Goal: Feedback & Contribution: Leave review/rating

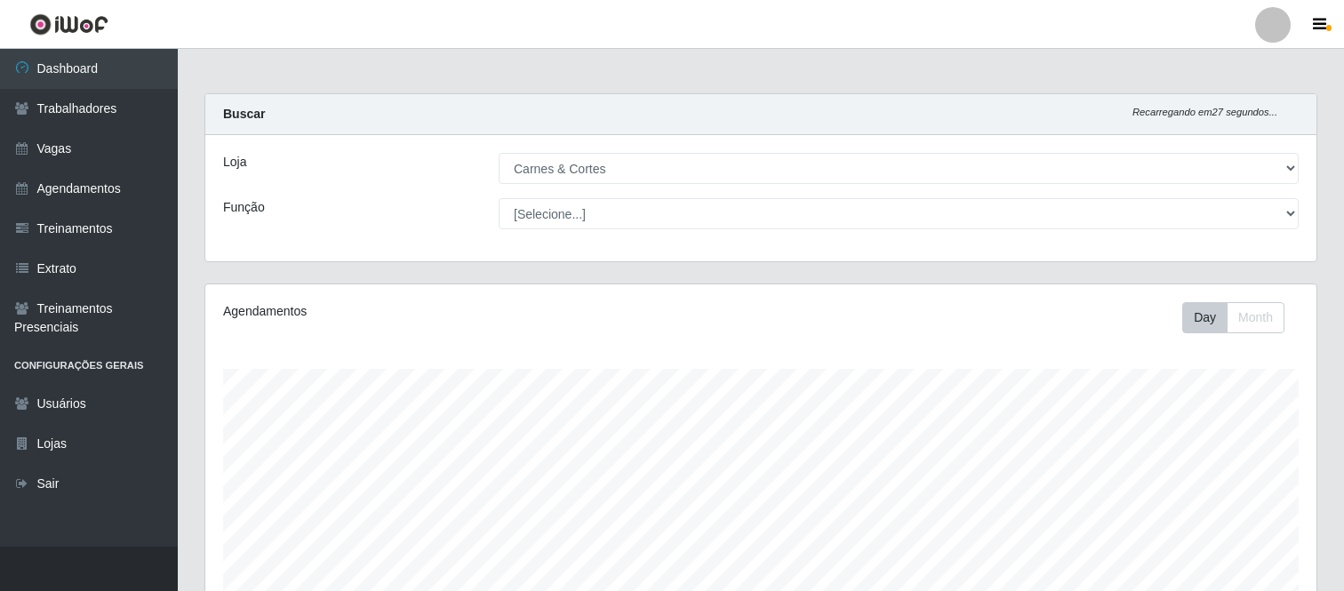
select select "433"
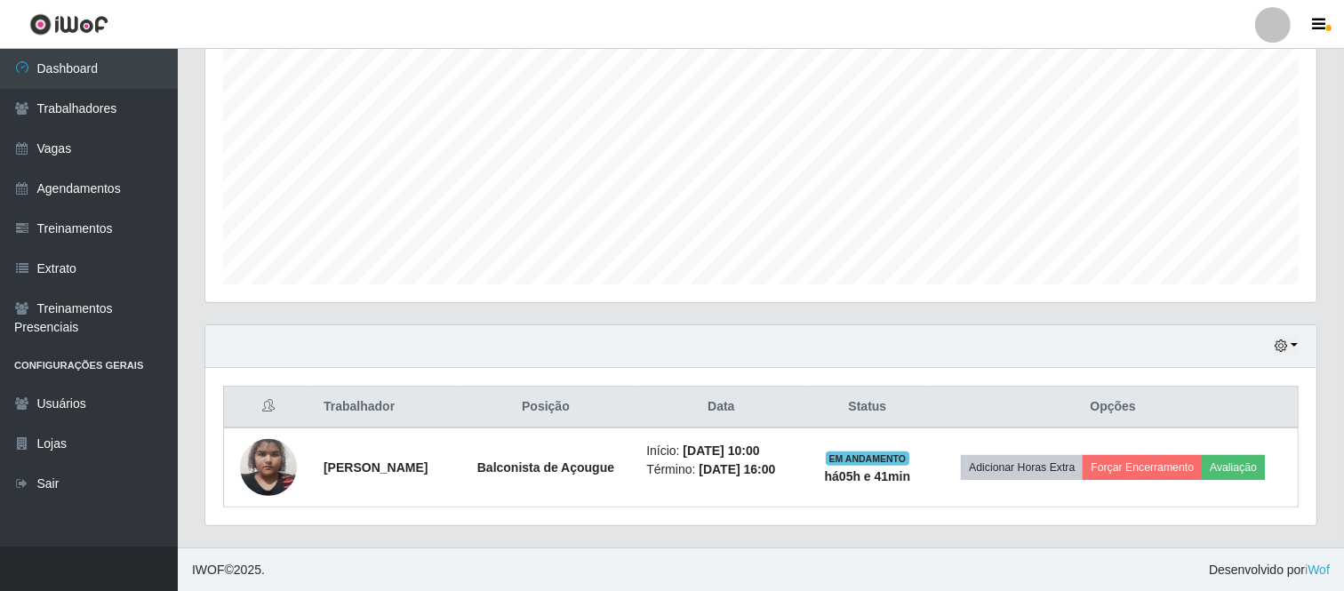
scroll to position [368, 1111]
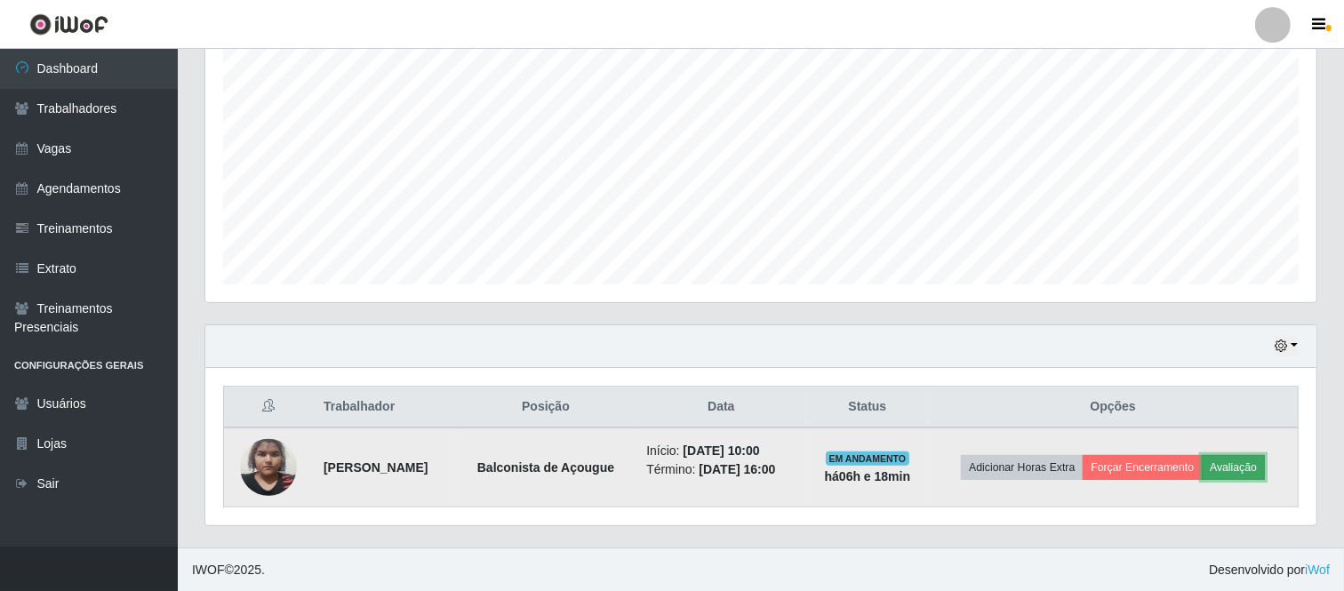
click at [1264, 466] on button "Avaliação" at bounding box center [1232, 467] width 63 height 25
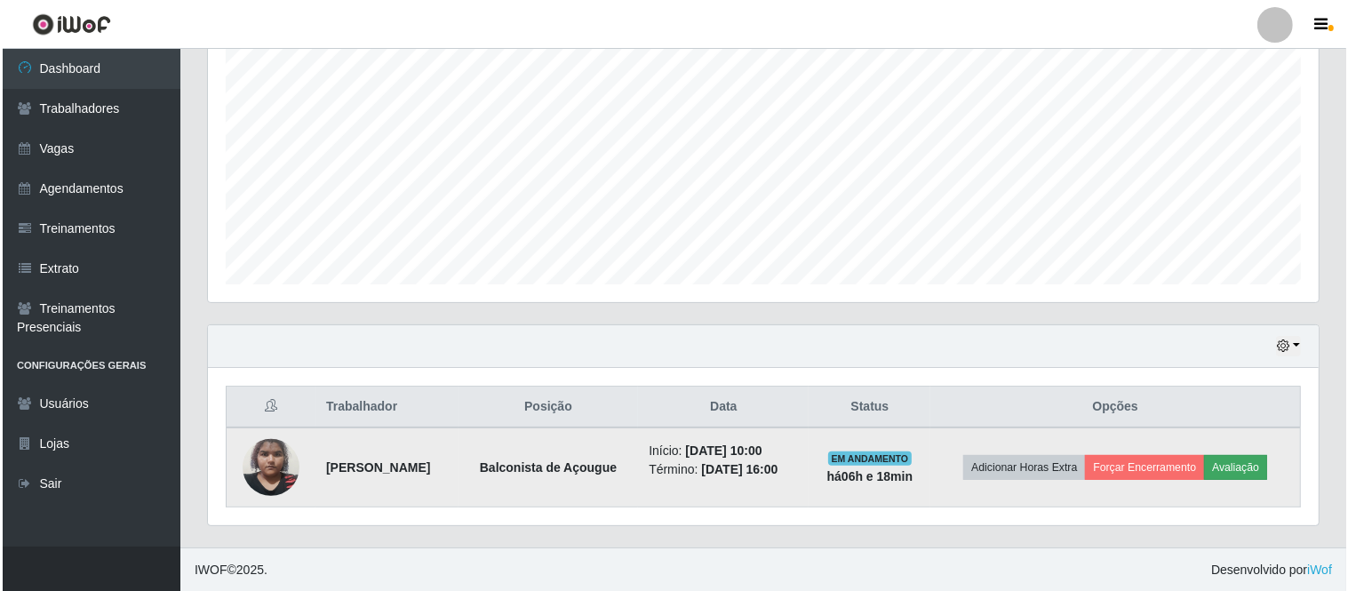
scroll to position [368, 1099]
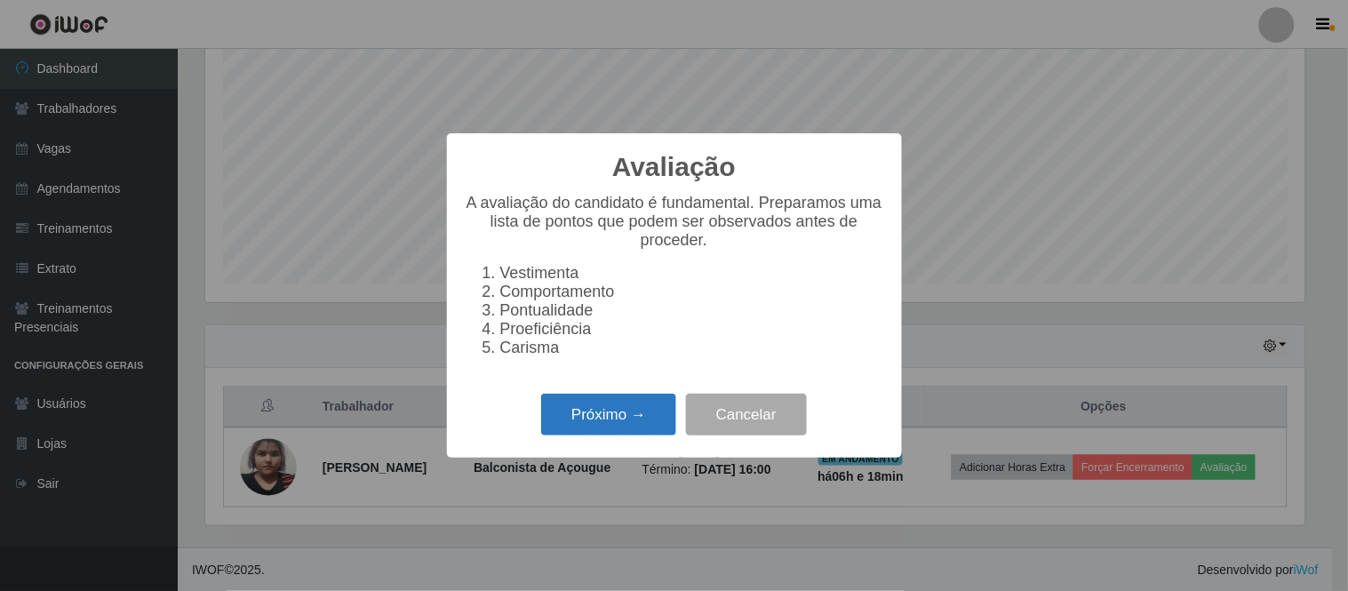
click at [605, 424] on button "Próximo →" at bounding box center [608, 415] width 135 height 42
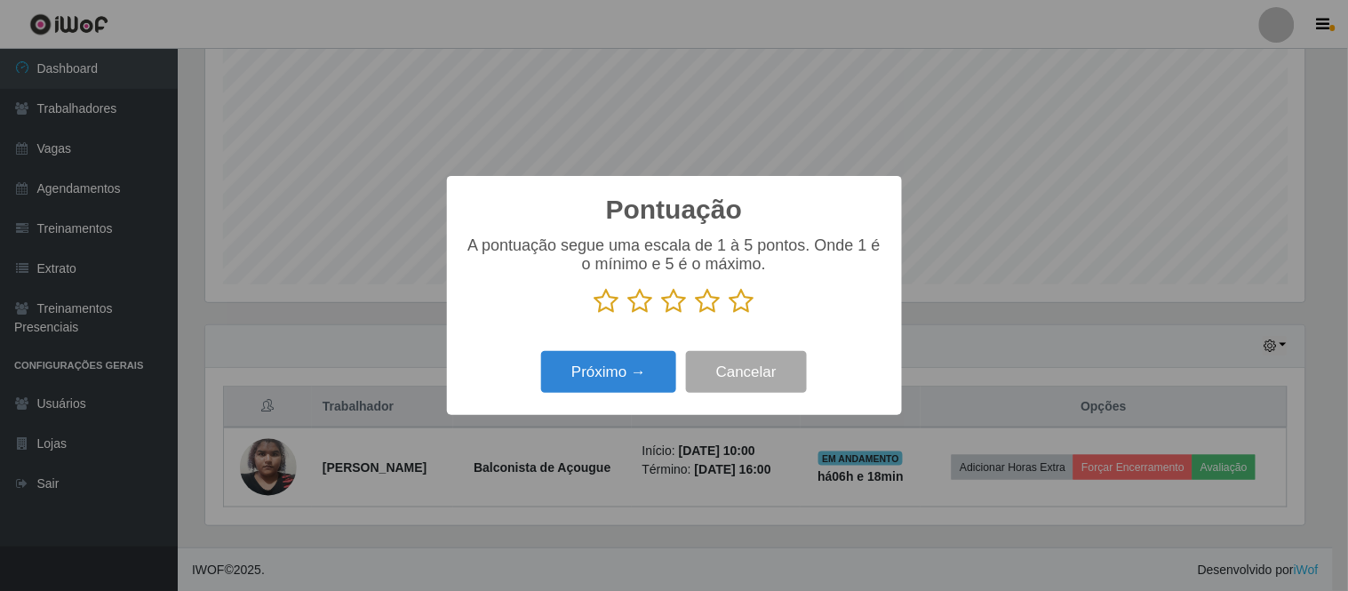
click at [676, 307] on icon at bounding box center [674, 301] width 25 height 27
click at [662, 315] on input "radio" at bounding box center [662, 315] width 0 height 0
click at [642, 366] on button "Próximo →" at bounding box center [608, 372] width 135 height 42
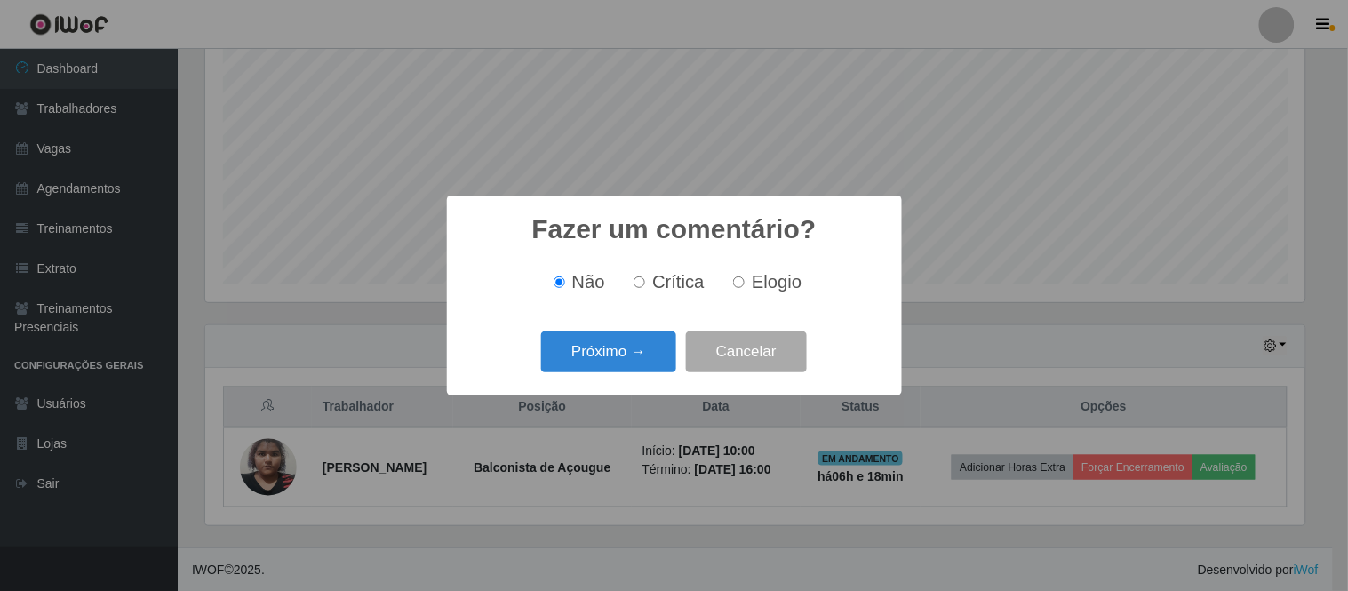
click at [738, 282] on input "Elogio" at bounding box center [739, 282] width 12 height 12
radio input "true"
click at [614, 351] on button "Próximo →" at bounding box center [608, 352] width 135 height 42
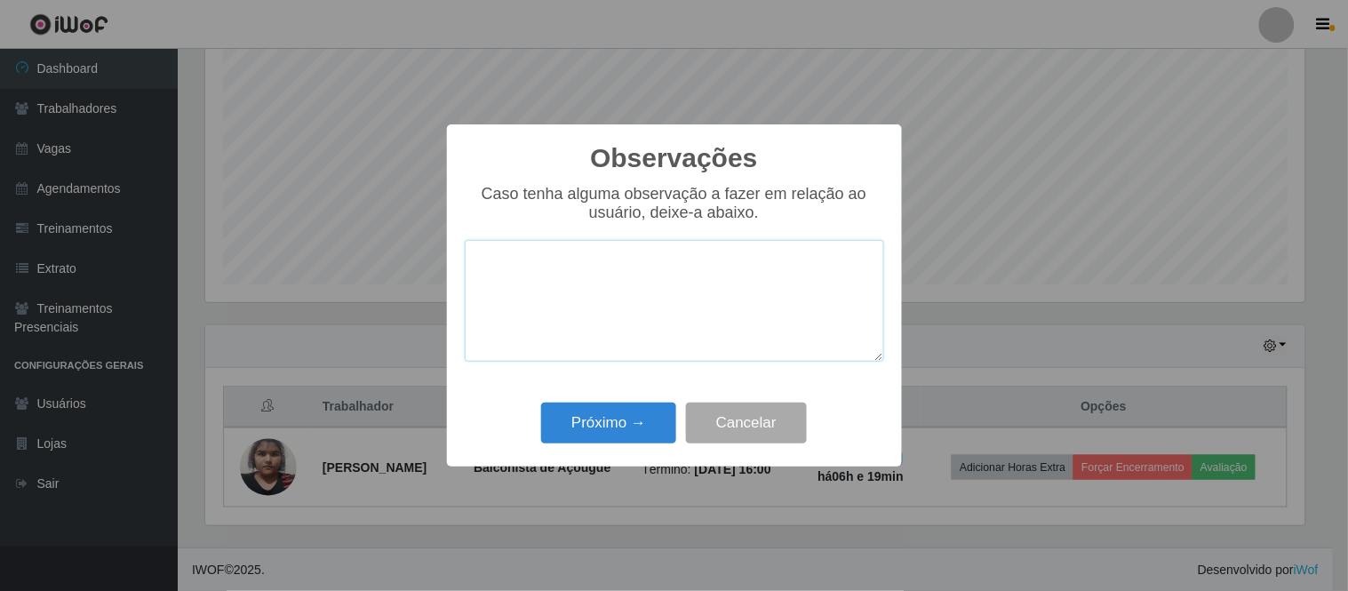
click at [544, 272] on textarea at bounding box center [674, 301] width 419 height 122
paste textarea "Cumpre com responsabilidade suas funções, mantém um bom ritmo de trabalho e seg…"
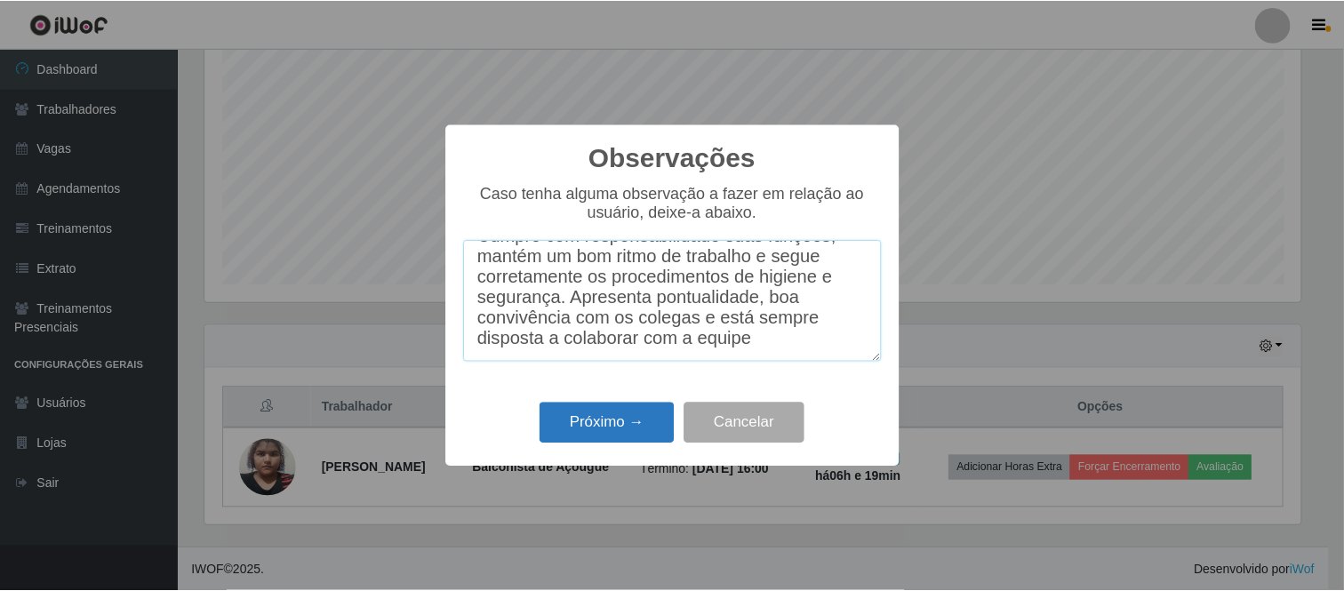
scroll to position [55, 0]
type textarea "Cumpre com responsabilidade suas funções, mantém um bom ritmo de trabalho e seg…"
click at [594, 419] on button "Próximo →" at bounding box center [608, 424] width 135 height 42
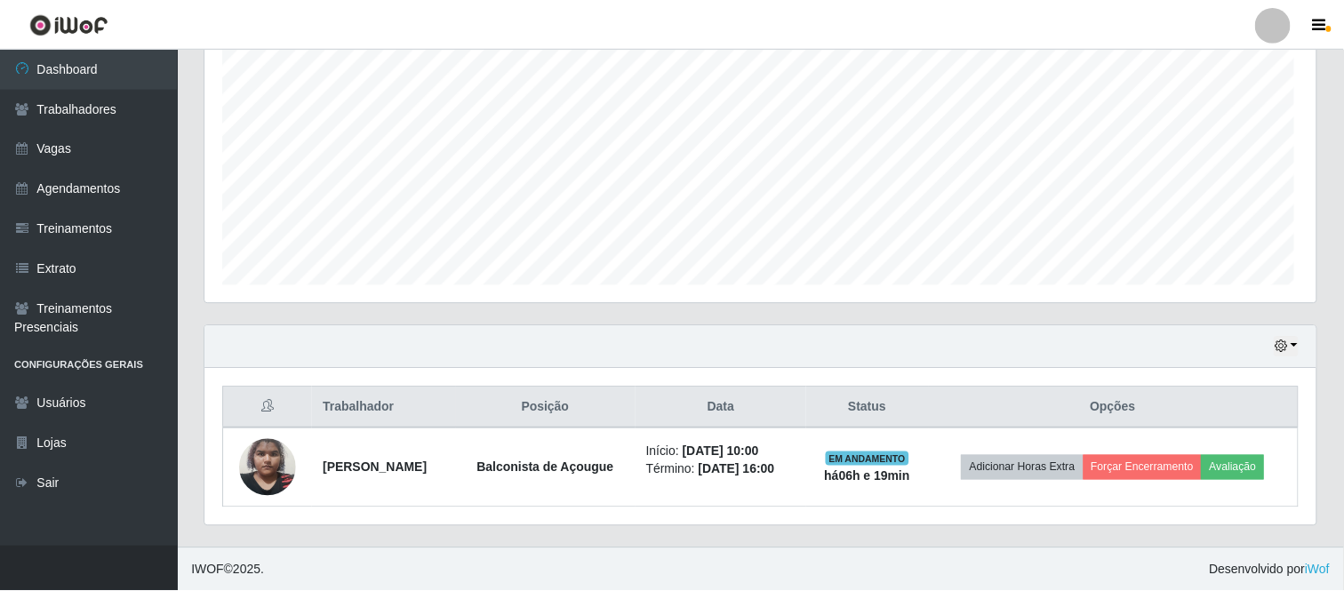
scroll to position [368, 1111]
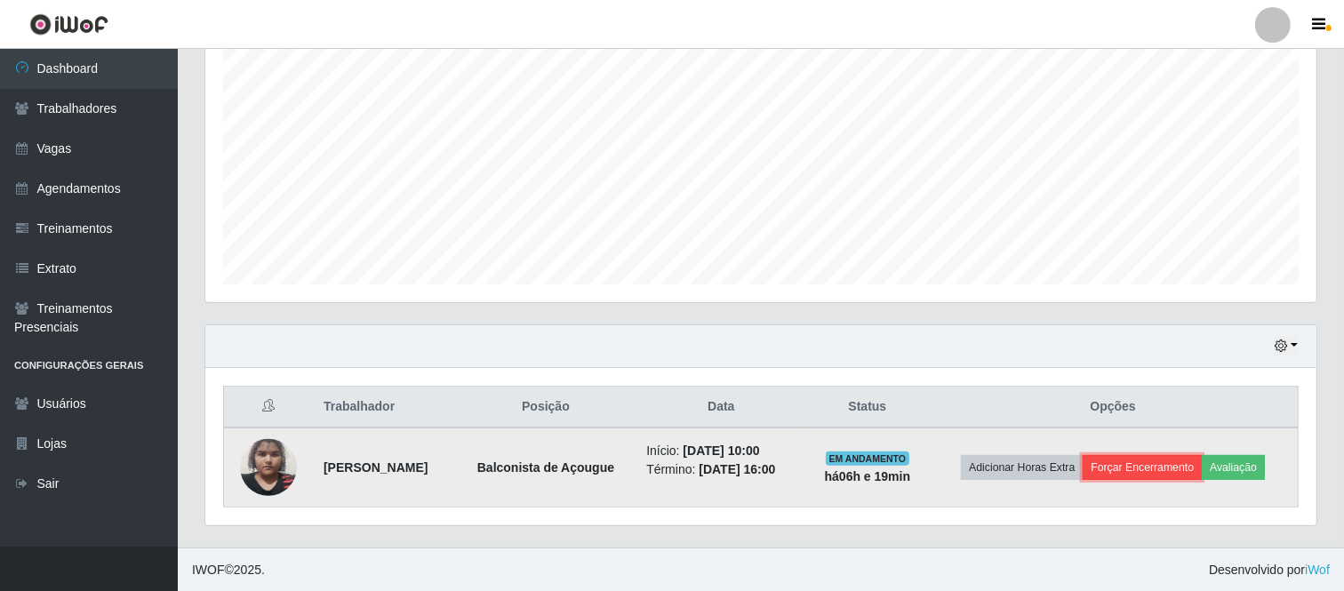
click at [1168, 464] on button "Forçar Encerramento" at bounding box center [1141, 467] width 119 height 25
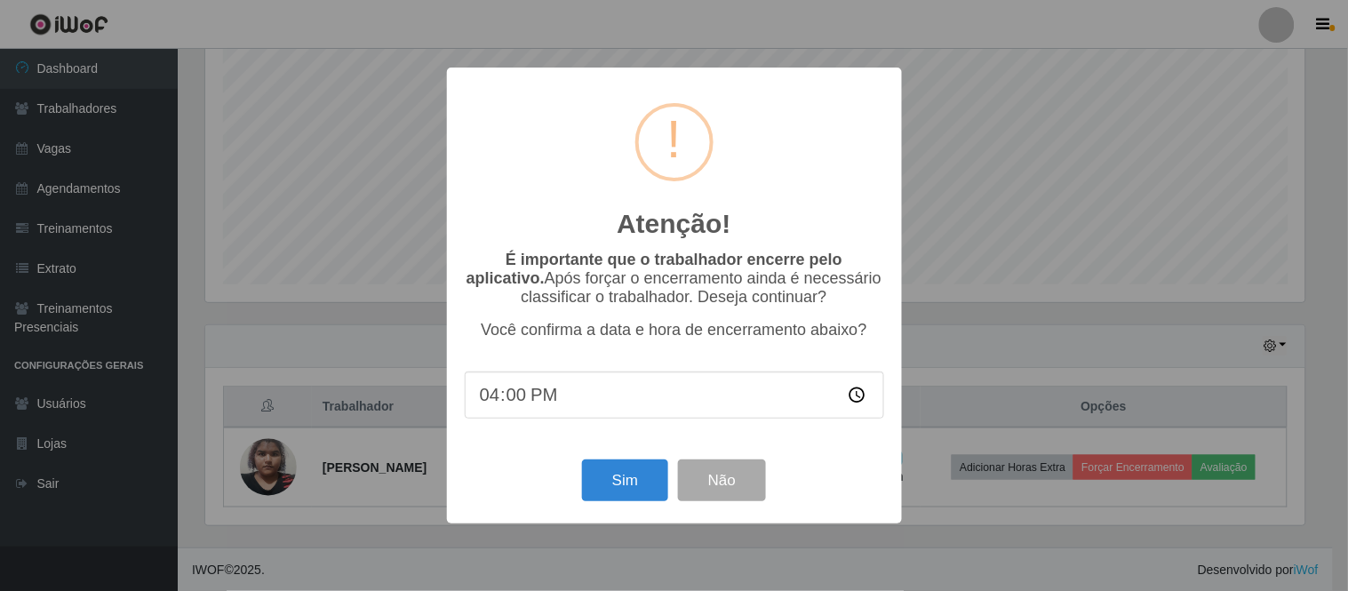
click at [326, 451] on div "Atenção! × É importante que o trabalhador encerre pelo aplicativo. Após forçar …" at bounding box center [674, 295] width 1348 height 591
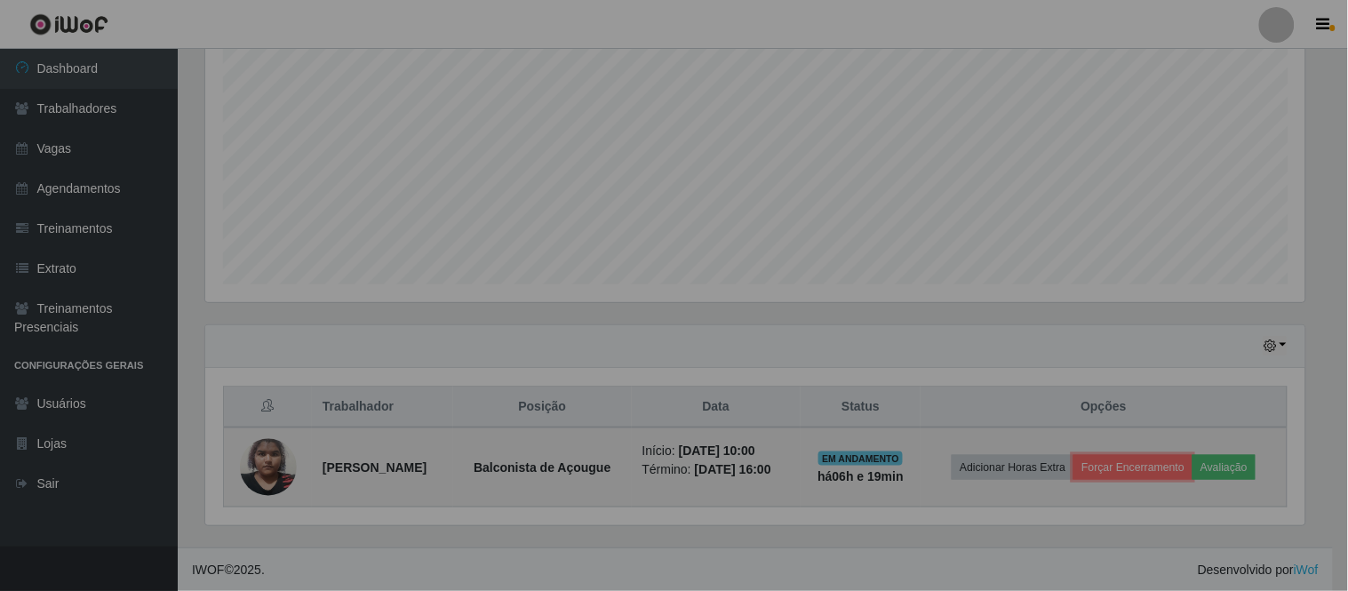
scroll to position [368, 1111]
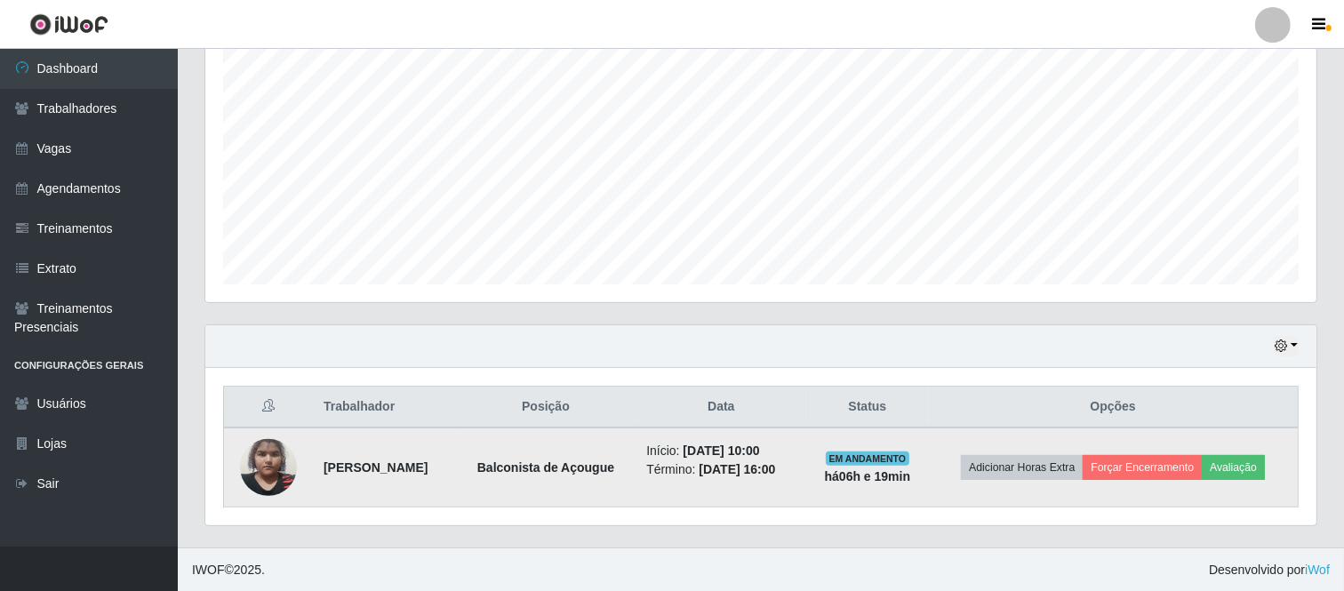
drag, startPoint x: 315, startPoint y: 467, endPoint x: 833, endPoint y: 463, distance: 518.1
click at [833, 463] on tr "[PERSON_NAME] de Açougue Início: [DATE] 10:00 Término: [DATE] 16:00 EM ANDAMENT…" at bounding box center [761, 467] width 1074 height 80
copy tr "[PERSON_NAME] de Açougue Início: [DATE] 10:00 Término: [DATE] 16:00"
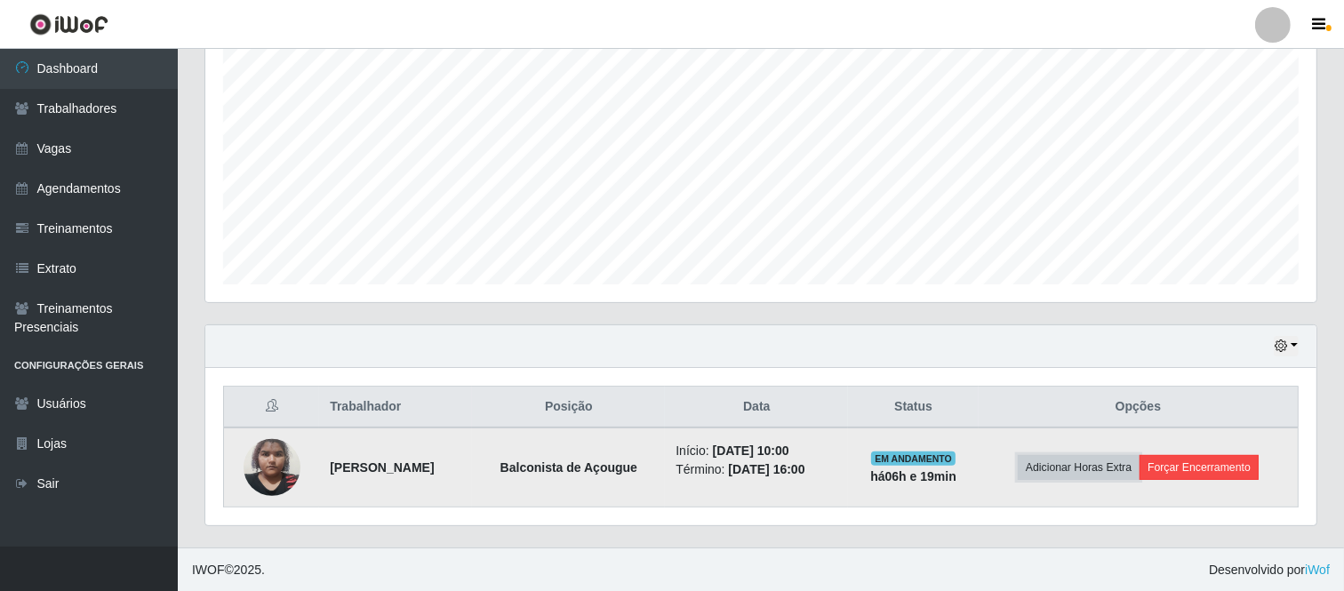
click at [1139, 466] on button "Adicionar Horas Extra" at bounding box center [1078, 467] width 122 height 25
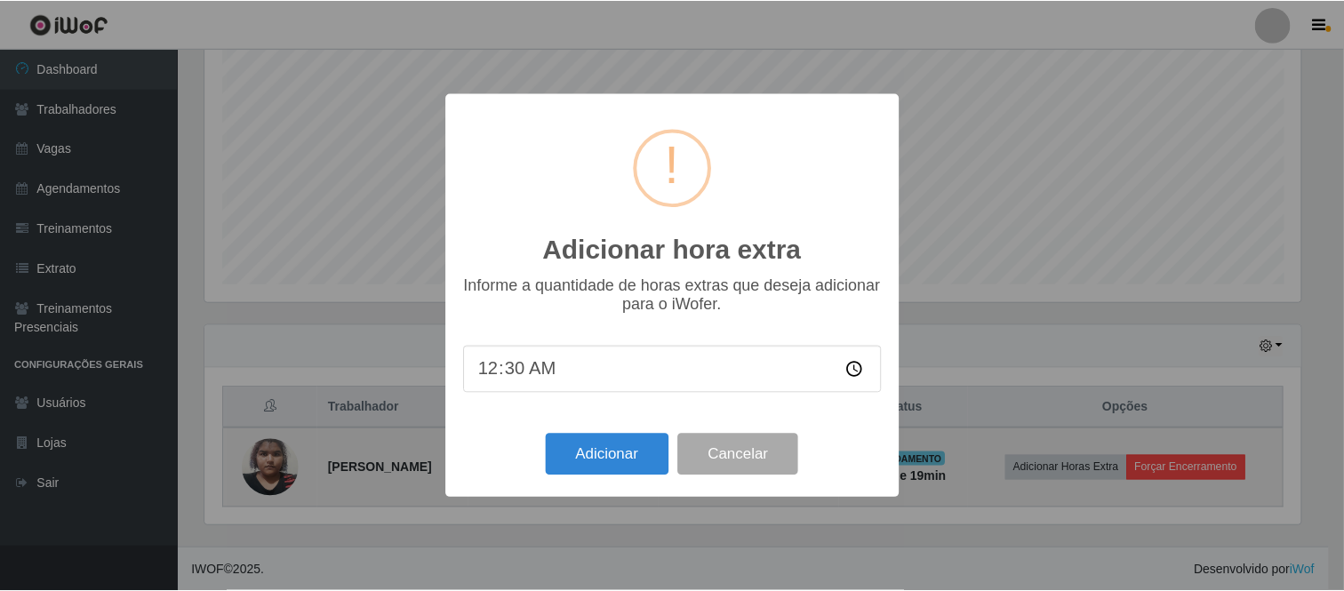
scroll to position [368, 1099]
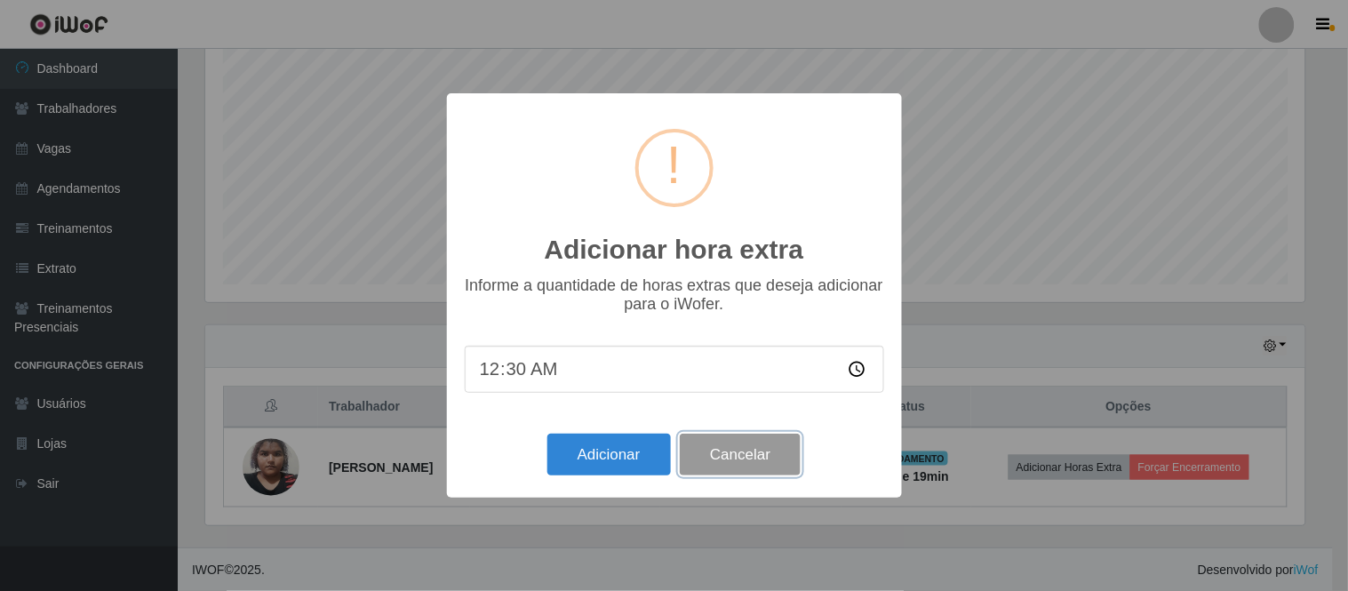
click at [779, 453] on button "Cancelar" at bounding box center [740, 455] width 121 height 42
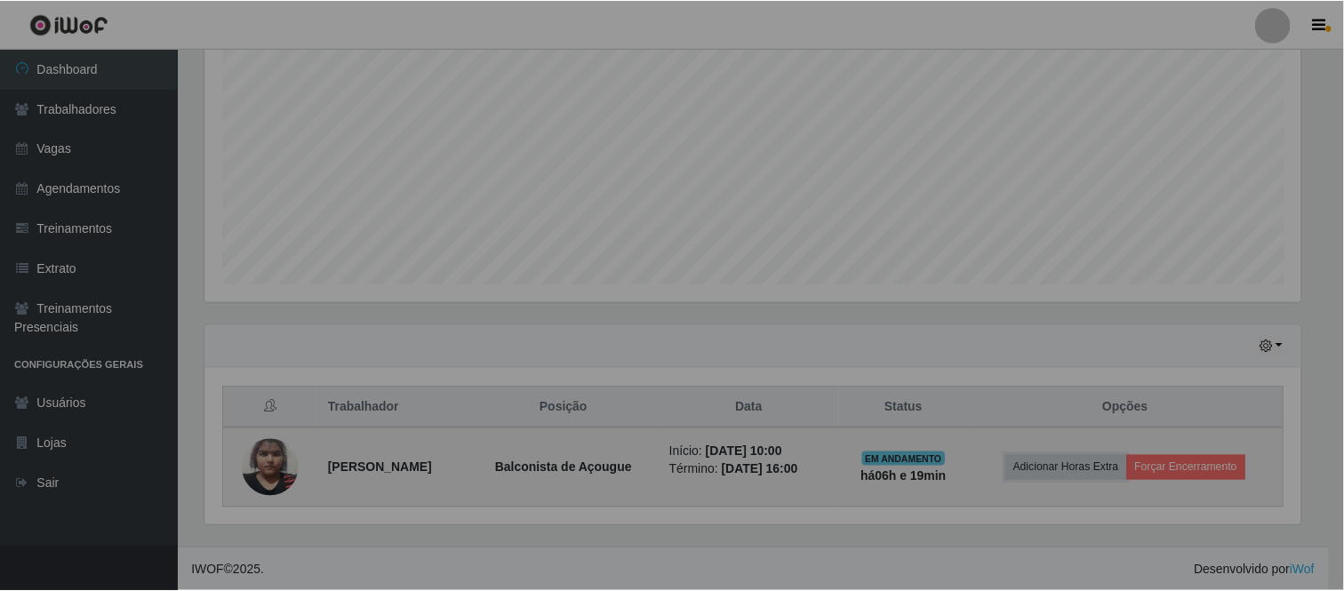
scroll to position [368, 1111]
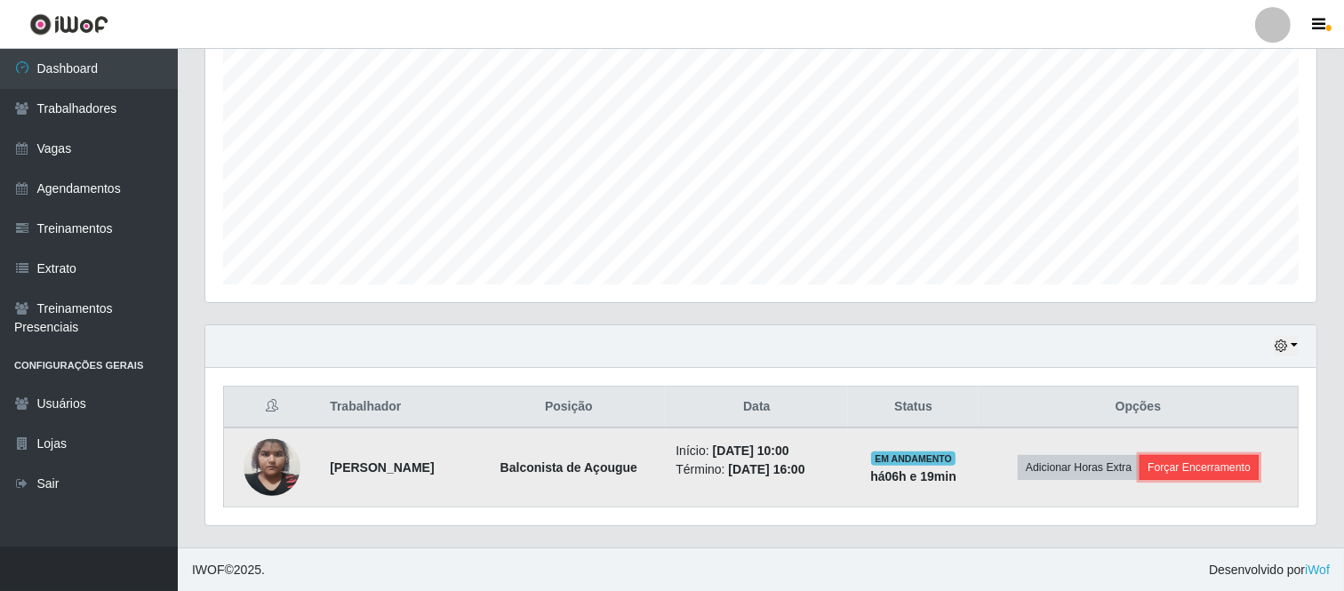
click at [1211, 467] on button "Forçar Encerramento" at bounding box center [1198, 467] width 119 height 25
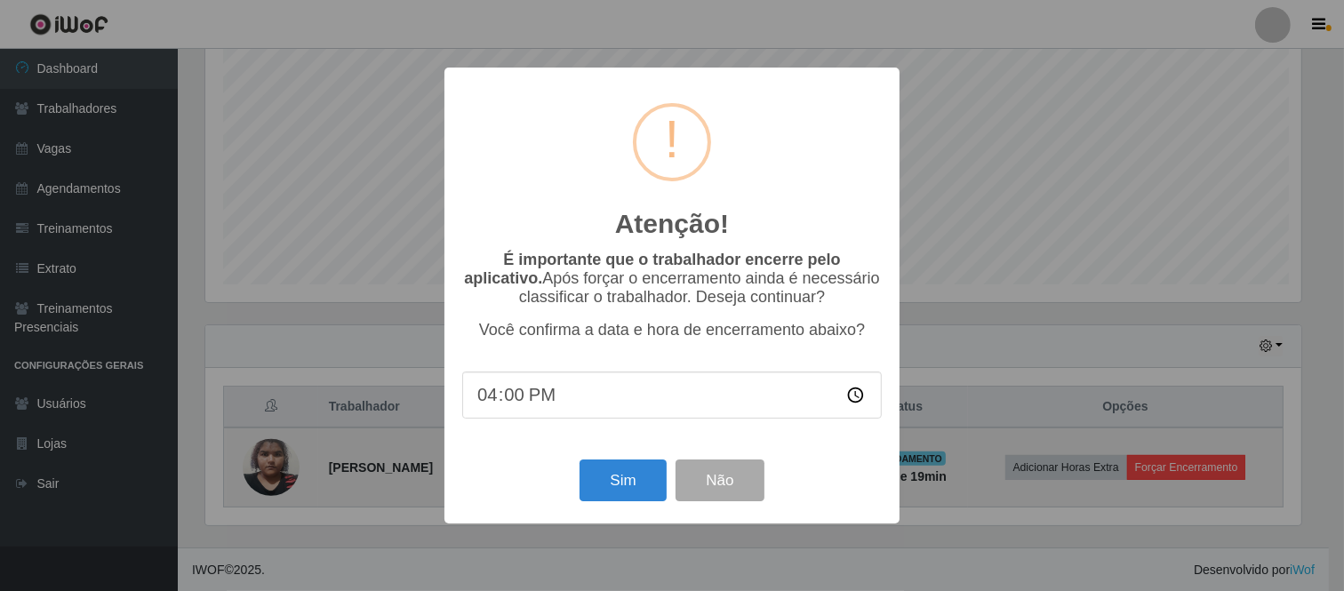
scroll to position [368, 1099]
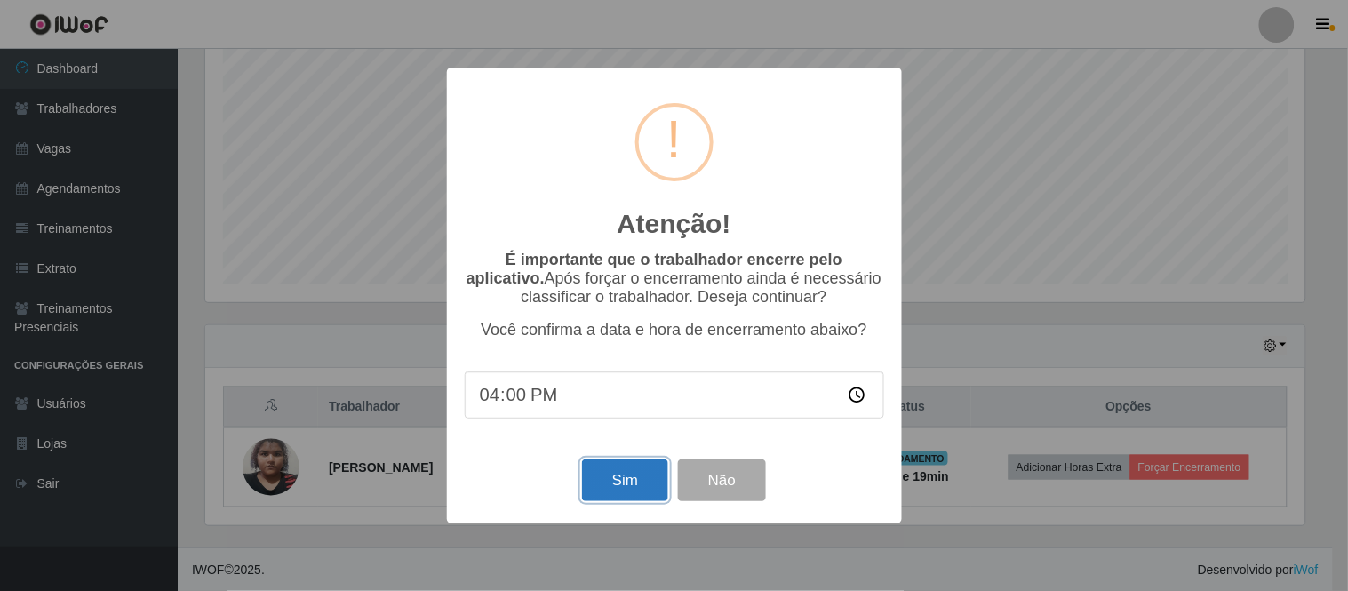
click at [626, 472] on button "Sim" at bounding box center [625, 480] width 86 height 42
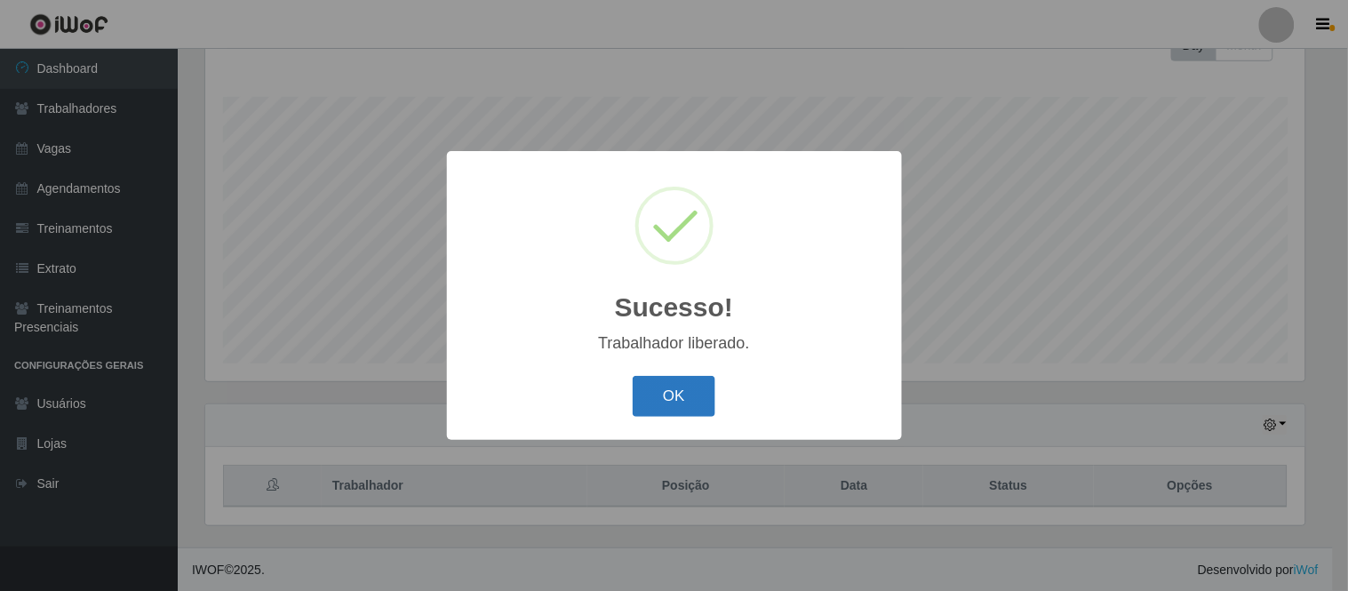
click at [653, 404] on button "OK" at bounding box center [674, 397] width 83 height 42
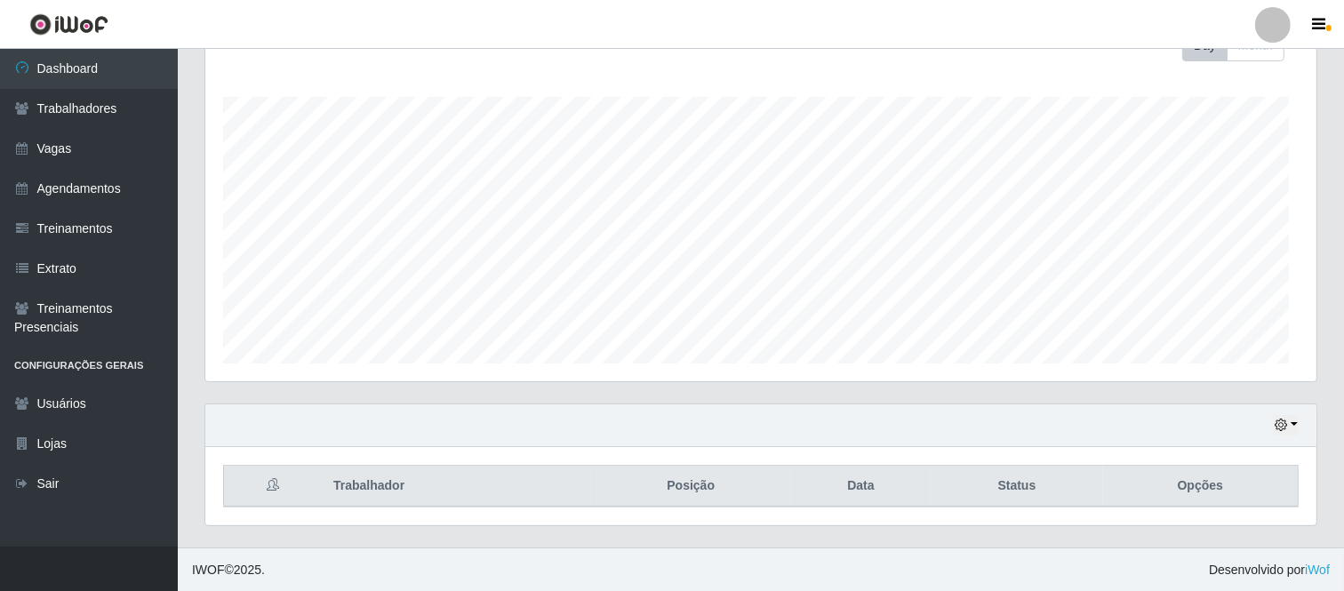
scroll to position [368, 1111]
